Goal: Task Accomplishment & Management: Manage account settings

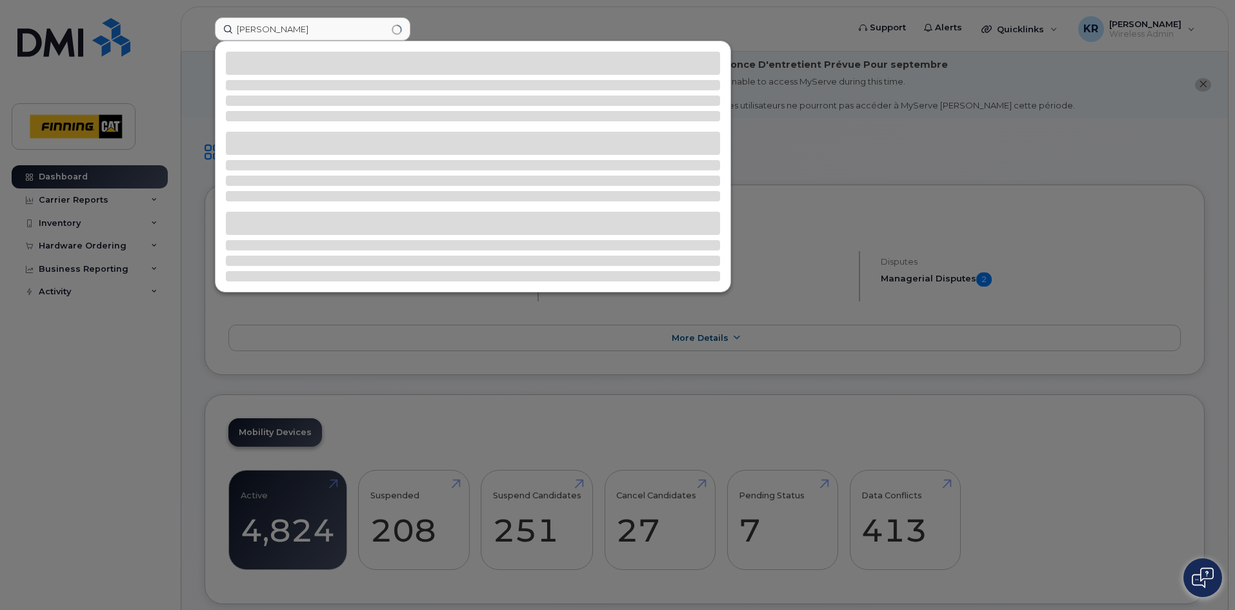
type input "[PERSON_NAME]"
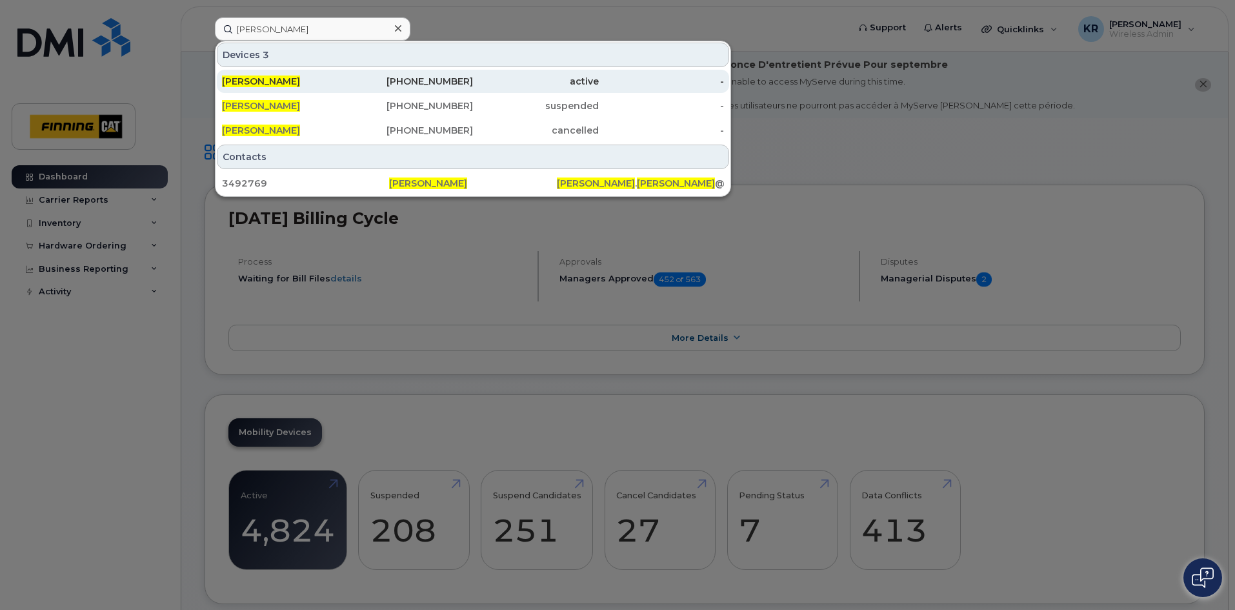
drag, startPoint x: 440, startPoint y: 83, endPoint x: 412, endPoint y: 84, distance: 27.8
click at [440, 83] on div "587-644-4760" at bounding box center [411, 81] width 126 height 13
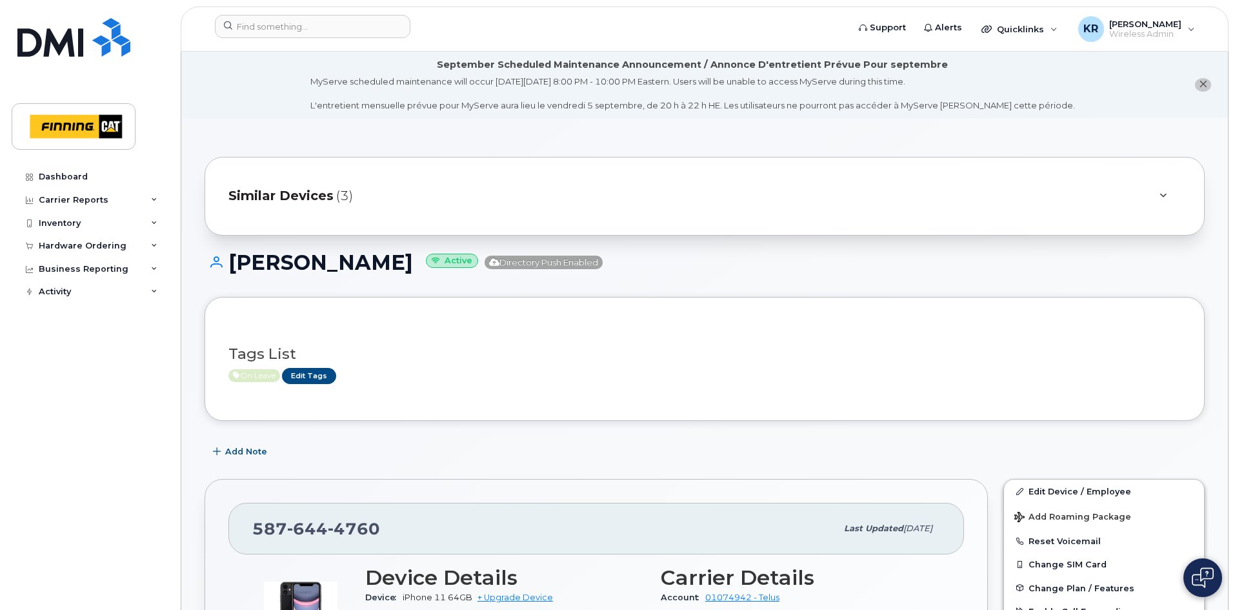
click at [283, 194] on span "Similar Devices" at bounding box center [280, 196] width 105 height 19
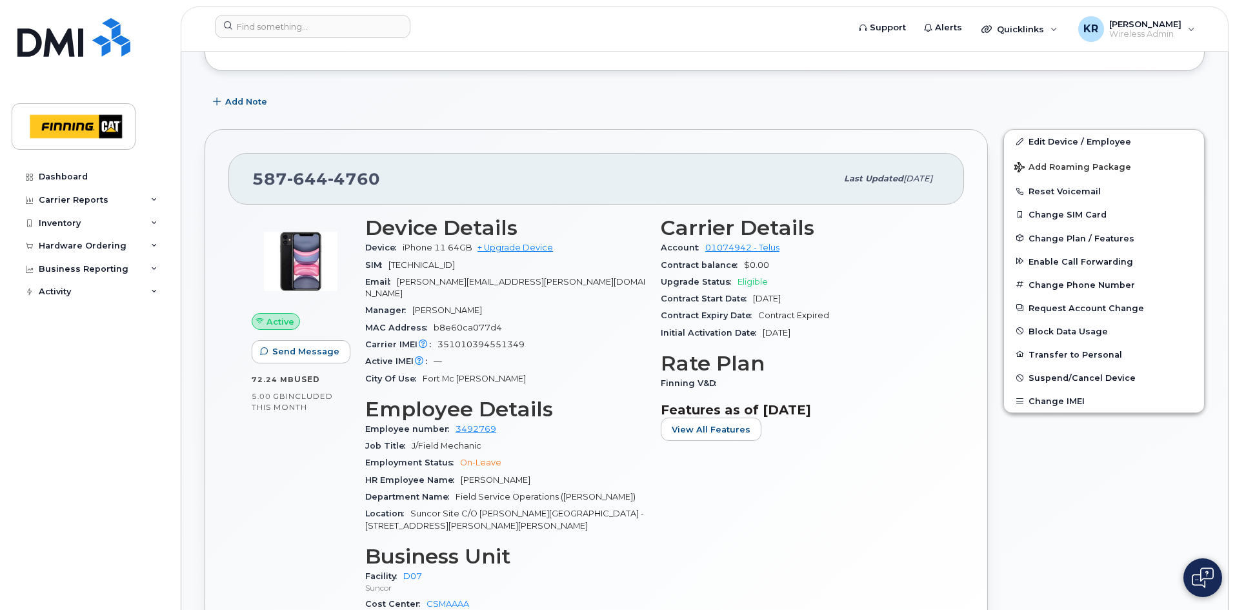
scroll to position [323, 0]
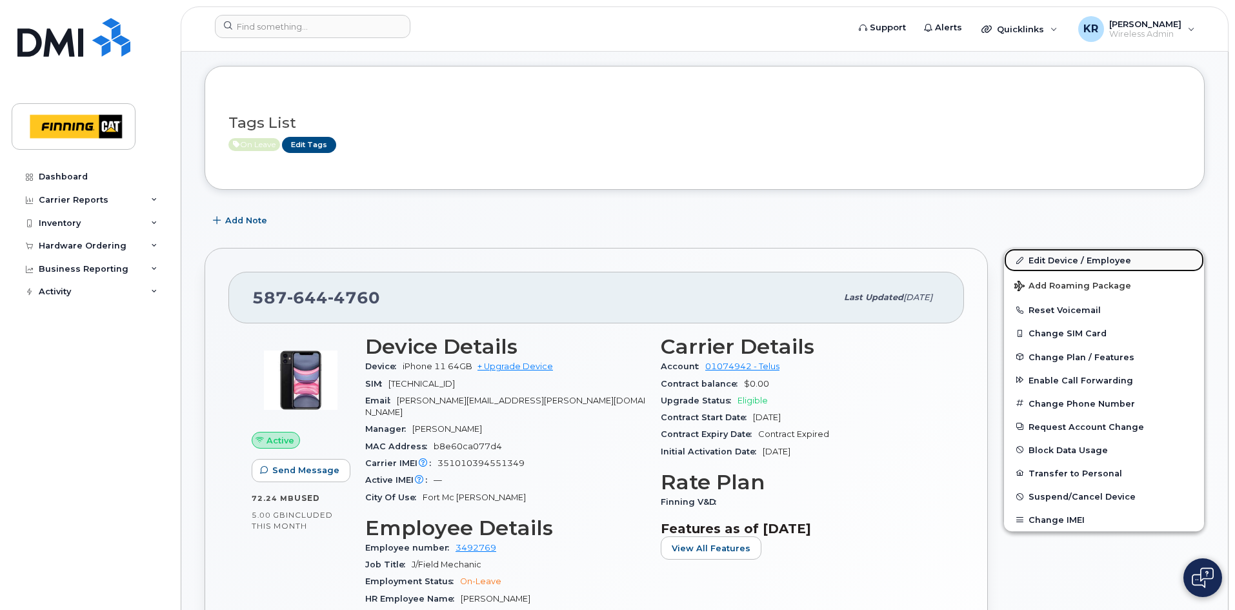
click at [1057, 261] on link "Edit Device / Employee" at bounding box center [1104, 259] width 200 height 23
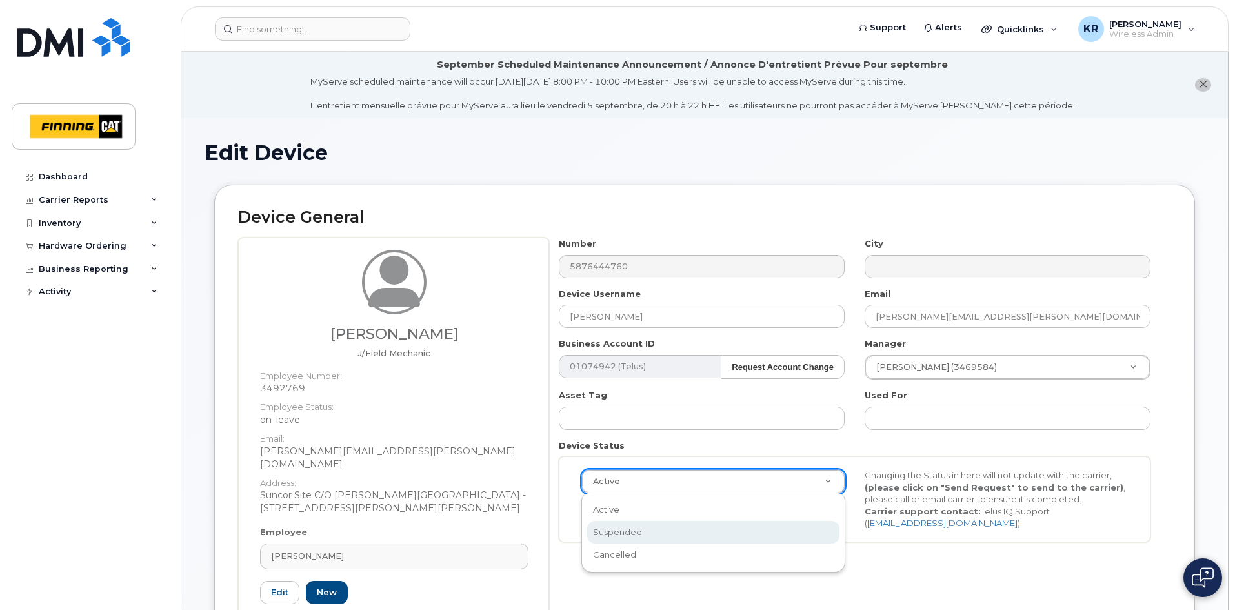
select select "suspended"
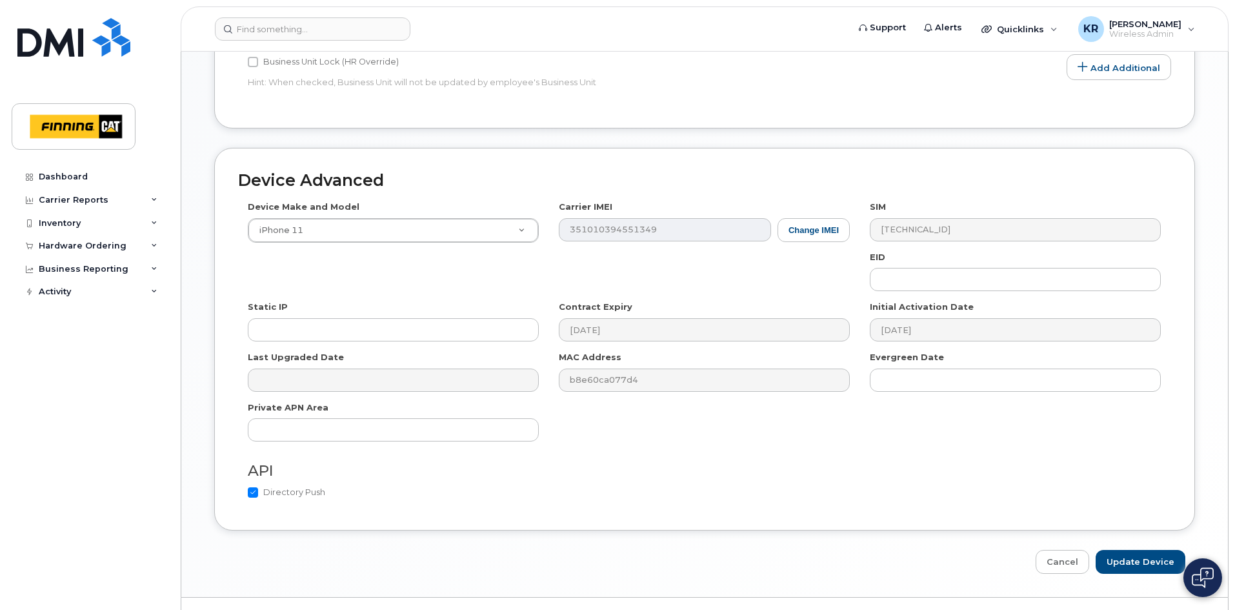
scroll to position [775, 0]
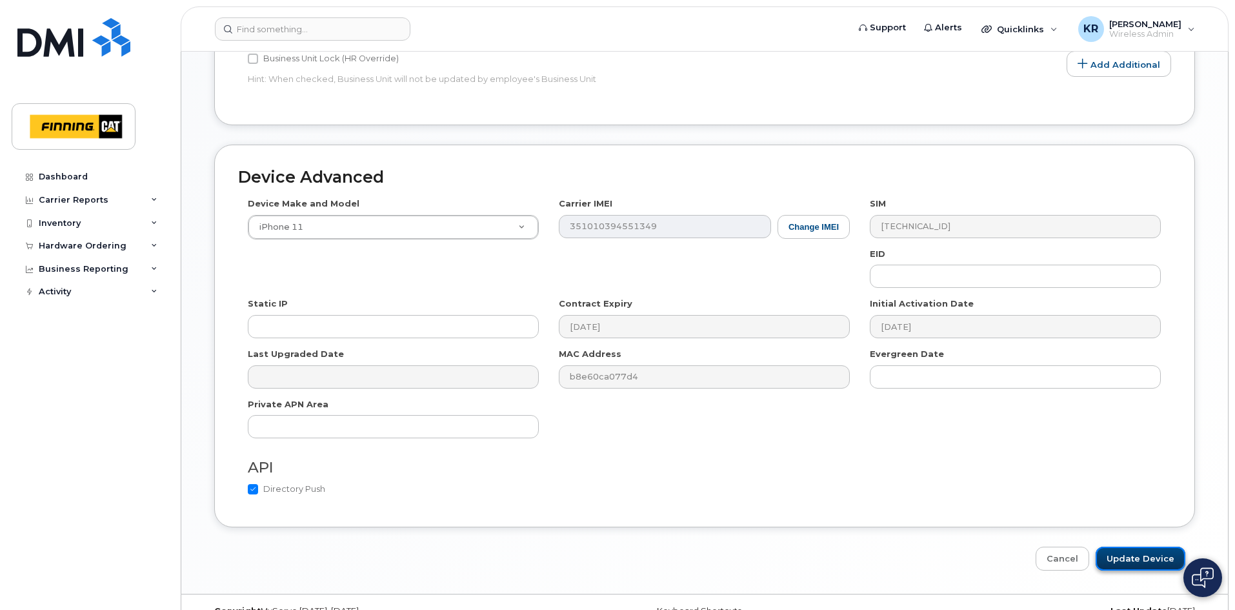
click at [1136, 547] on input "Update Device" at bounding box center [1141, 559] width 90 height 24
type input "Saving..."
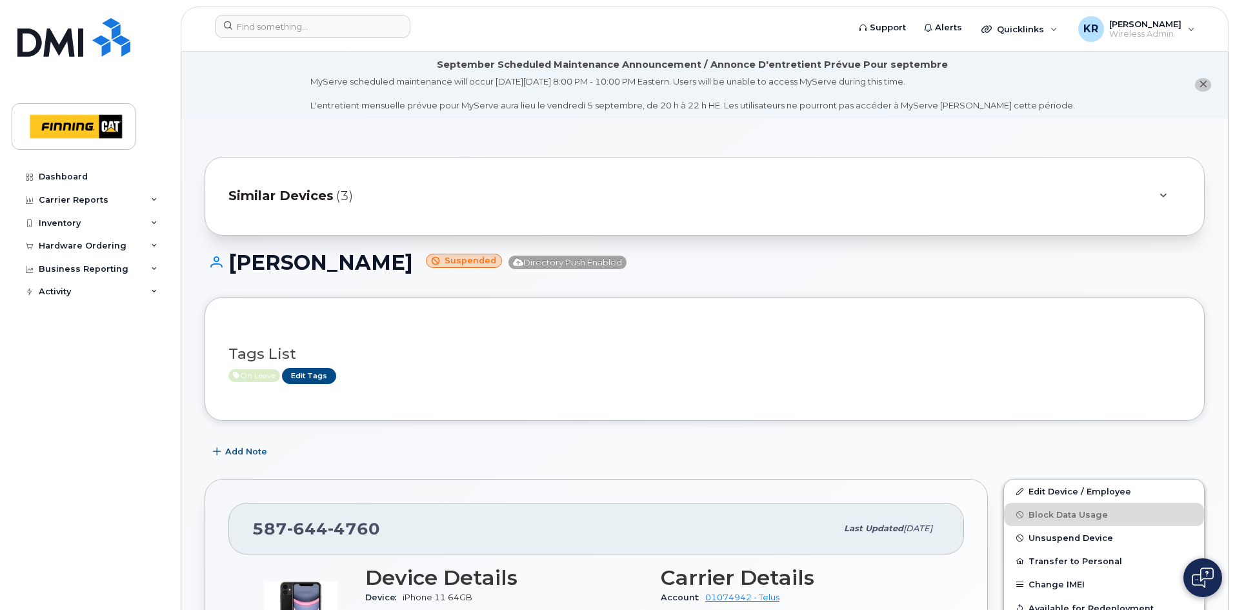
scroll to position [65, 0]
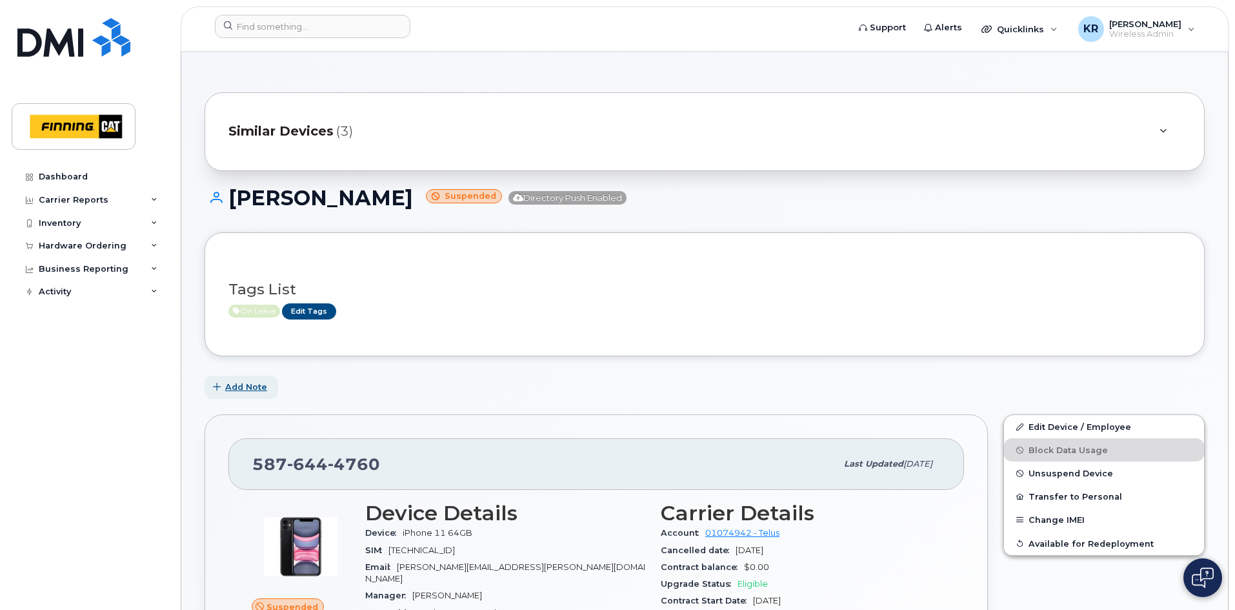
click at [234, 386] on span "Add Note" at bounding box center [246, 387] width 42 height 12
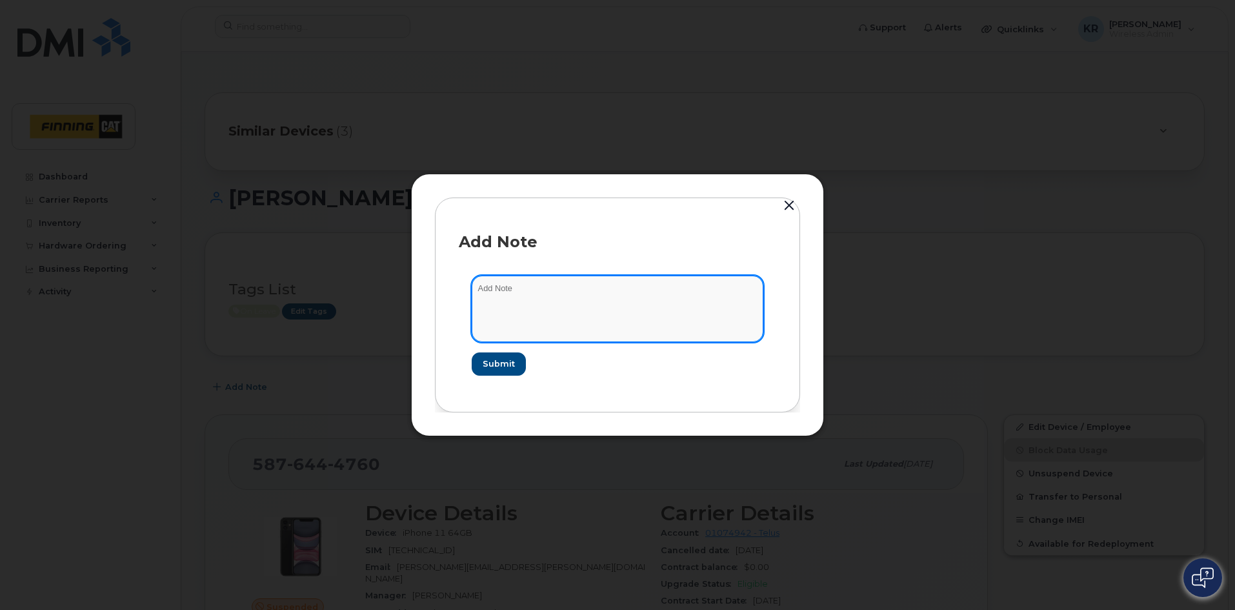
click at [510, 299] on textarea at bounding box center [618, 309] width 292 height 66
type textarea "u"
type textarea "Suspended line - user on leavev"
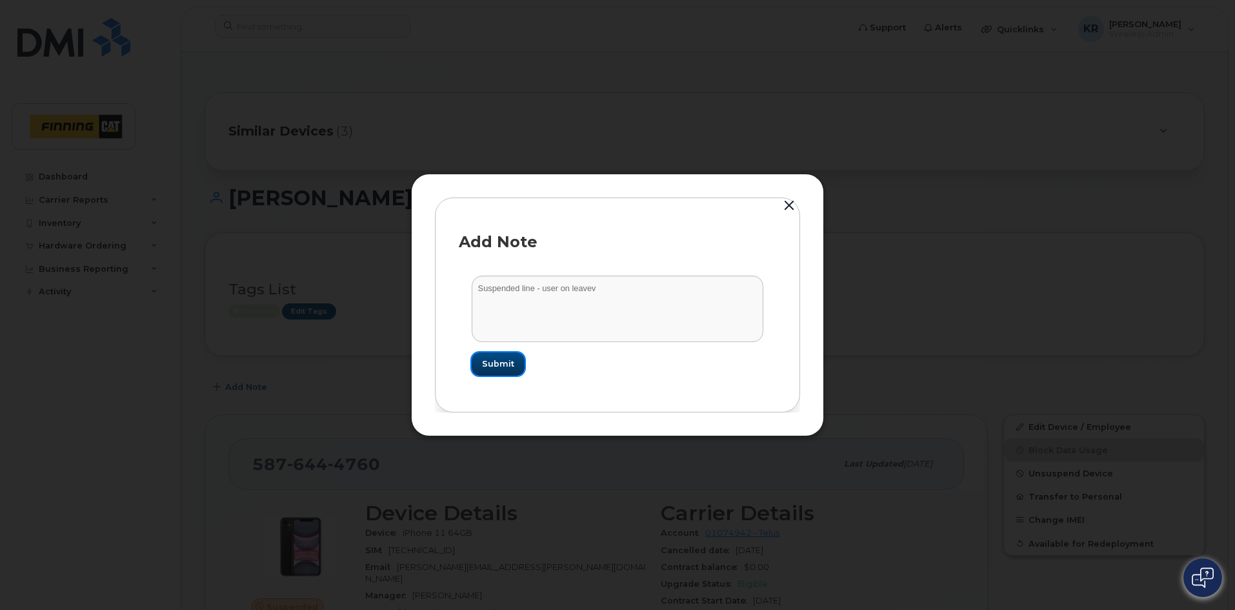
click at [497, 363] on span "Submit" at bounding box center [498, 364] width 32 height 12
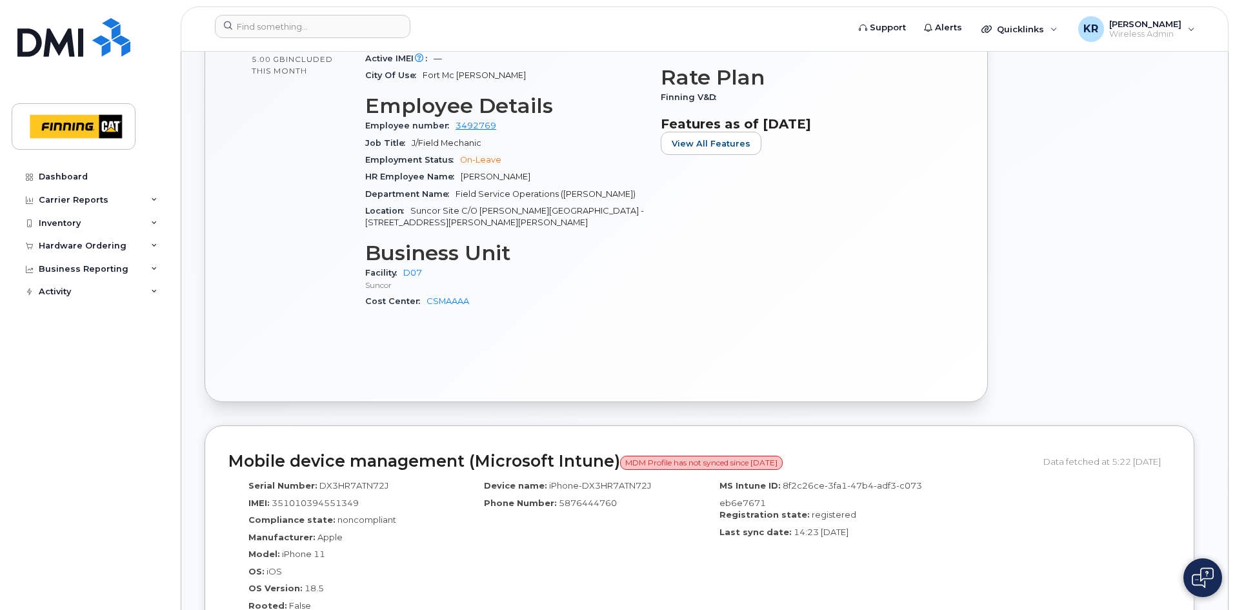
scroll to position [839, 0]
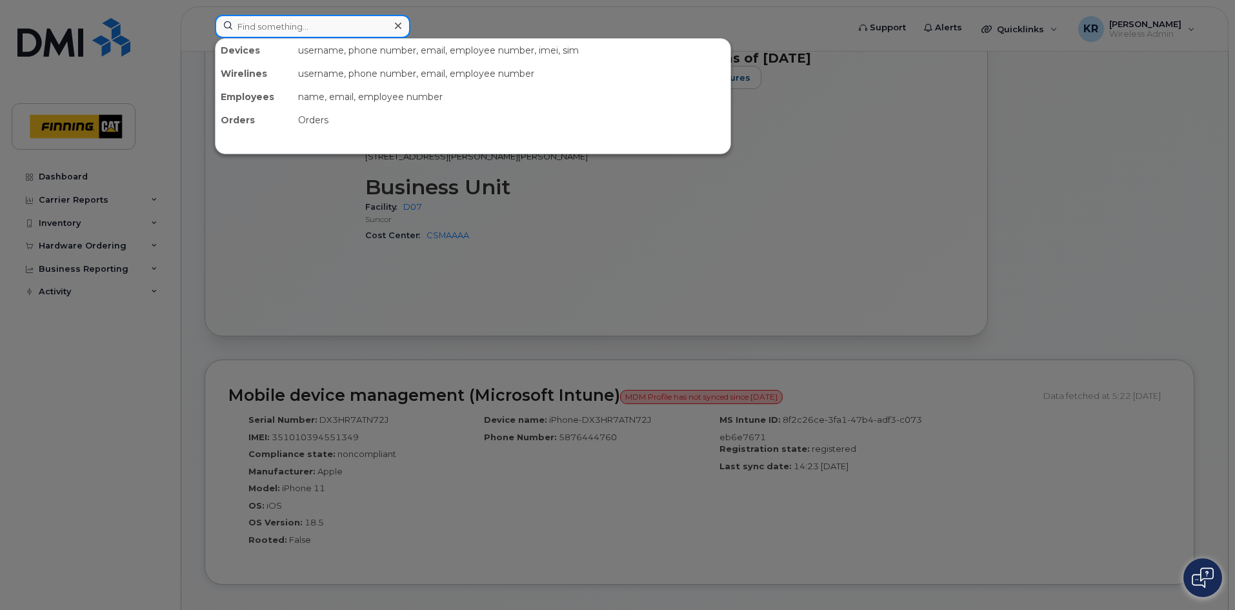
click at [291, 24] on input at bounding box center [313, 26] width 196 height 23
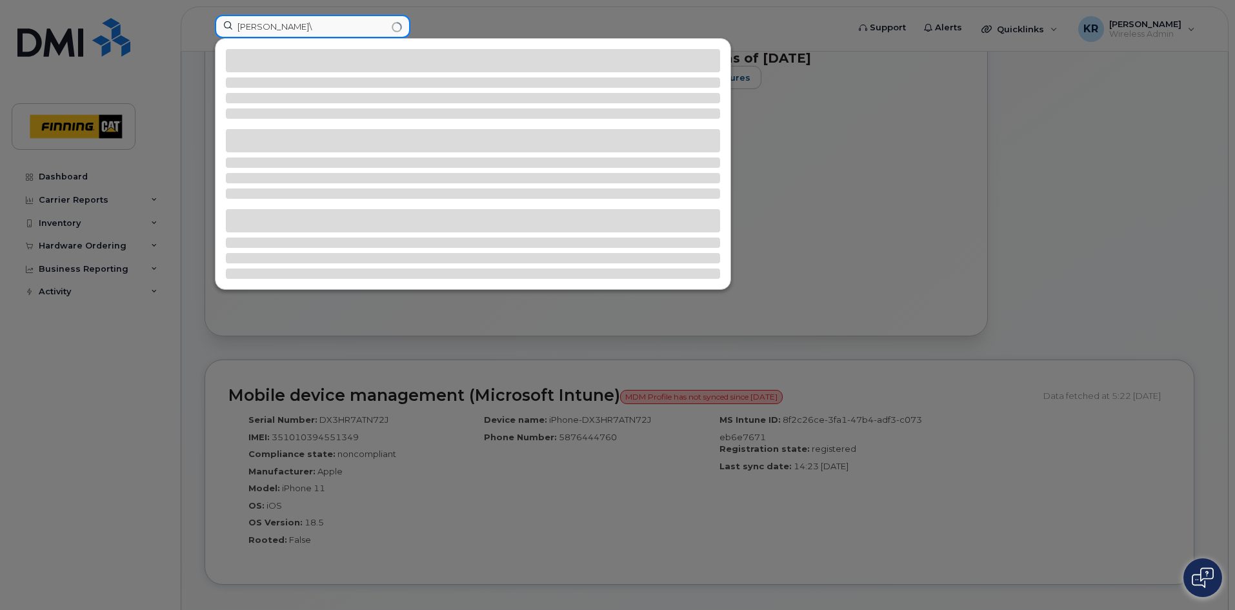
type input "amit verma"
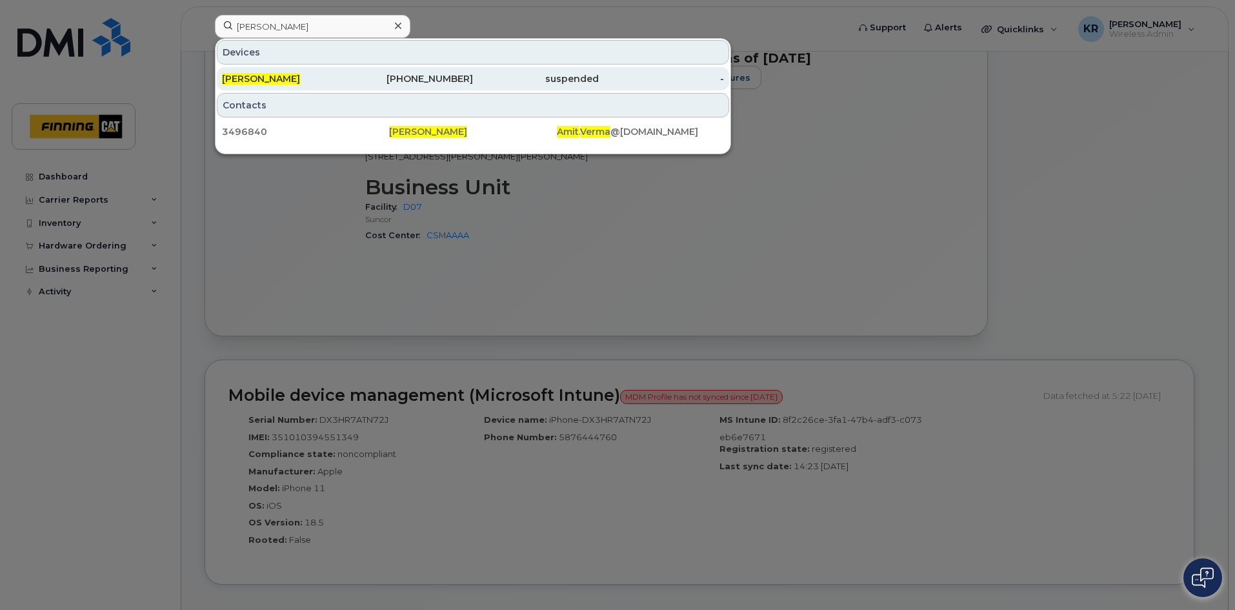
click at [443, 77] on div "587-216-4191" at bounding box center [411, 78] width 126 height 13
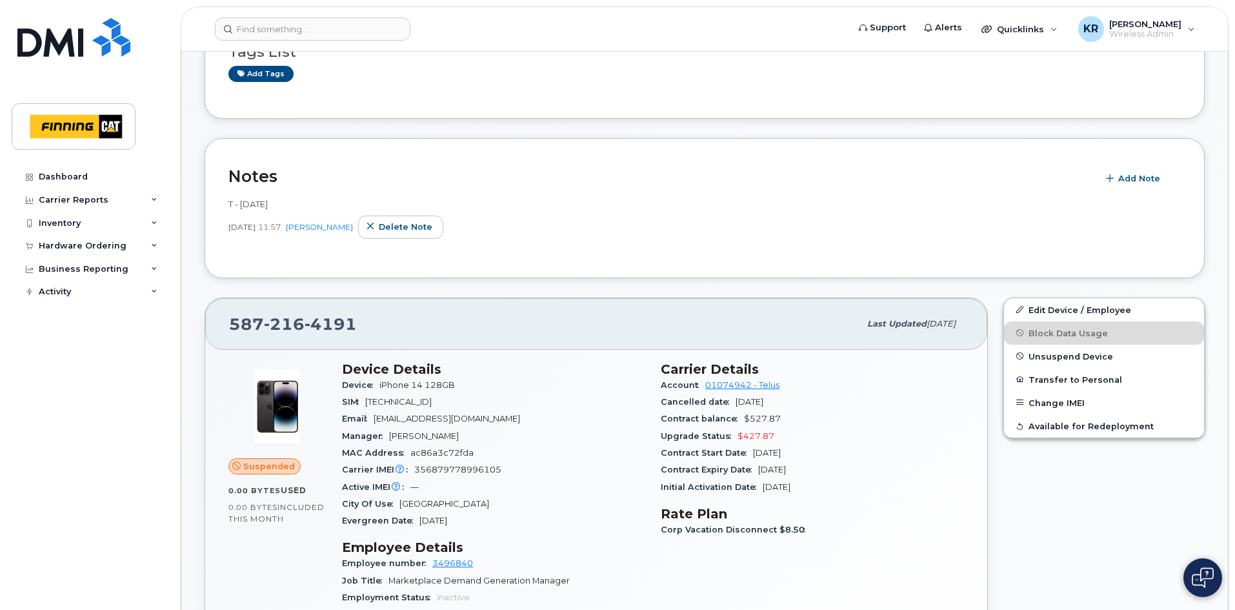
scroll to position [194, 0]
drag, startPoint x: 389, startPoint y: 432, endPoint x: 455, endPoint y: 429, distance: 65.9
click at [455, 429] on div "Manager [PERSON_NAME]" at bounding box center [493, 435] width 303 height 17
click at [461, 436] on div "Manager [PERSON_NAME]" at bounding box center [493, 435] width 303 height 17
click at [389, 432] on div "Manager [PERSON_NAME]" at bounding box center [493, 435] width 303 height 17
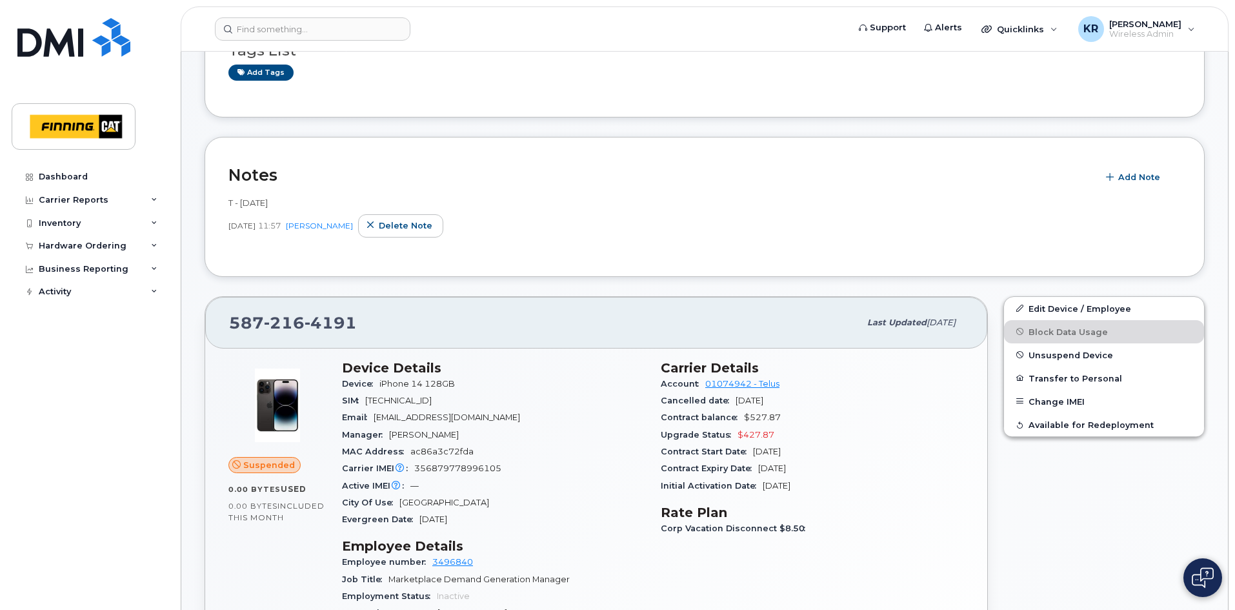
drag, startPoint x: 390, startPoint y: 432, endPoint x: 458, endPoint y: 431, distance: 67.8
click at [458, 431] on div "Manager [PERSON_NAME]" at bounding box center [493, 435] width 303 height 17
copy span "[PERSON_NAME]"
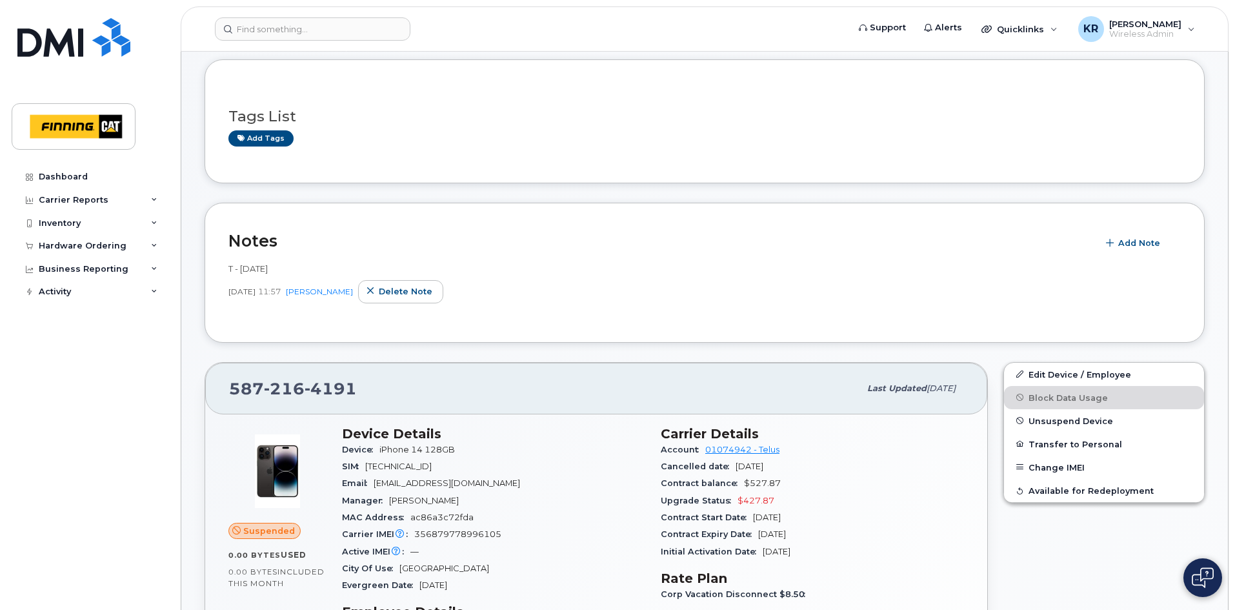
scroll to position [129, 0]
click at [404, 505] on div "Manager [PERSON_NAME]" at bounding box center [493, 499] width 303 height 17
drag, startPoint x: 390, startPoint y: 499, endPoint x: 456, endPoint y: 497, distance: 66.5
click at [456, 497] on span "[PERSON_NAME]" at bounding box center [424, 499] width 70 height 10
copy span "[PERSON_NAME]"
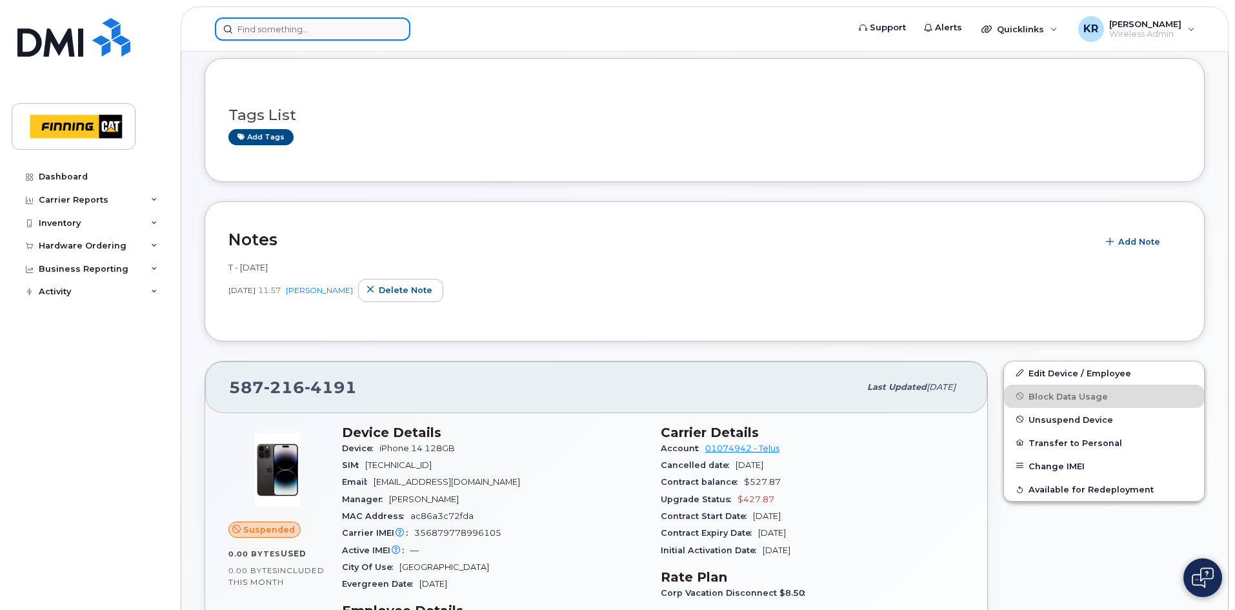
click at [328, 30] on input at bounding box center [313, 28] width 196 height 23
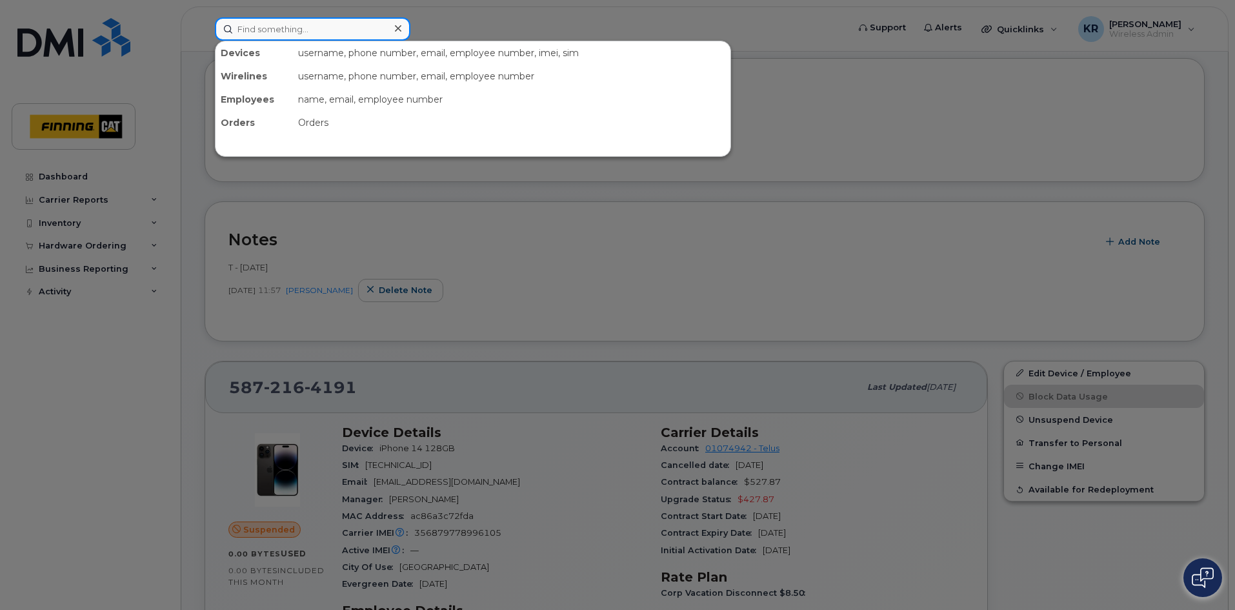
paste input "[PERSON_NAME]"
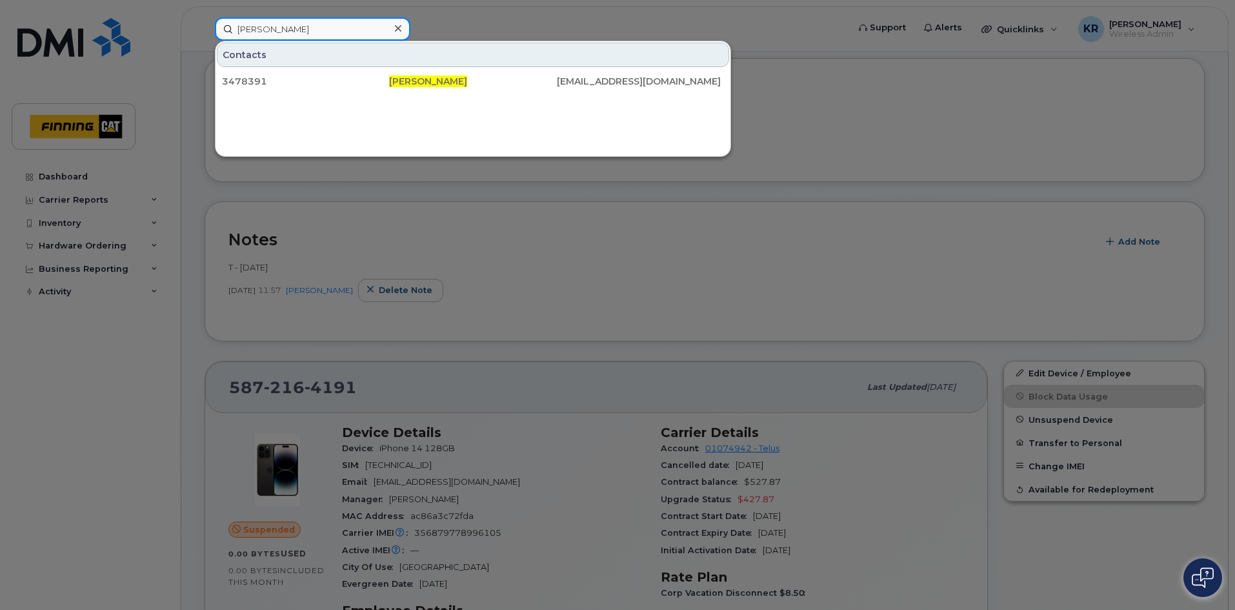
type input "[PERSON_NAME]"
